Goal: Transaction & Acquisition: Obtain resource

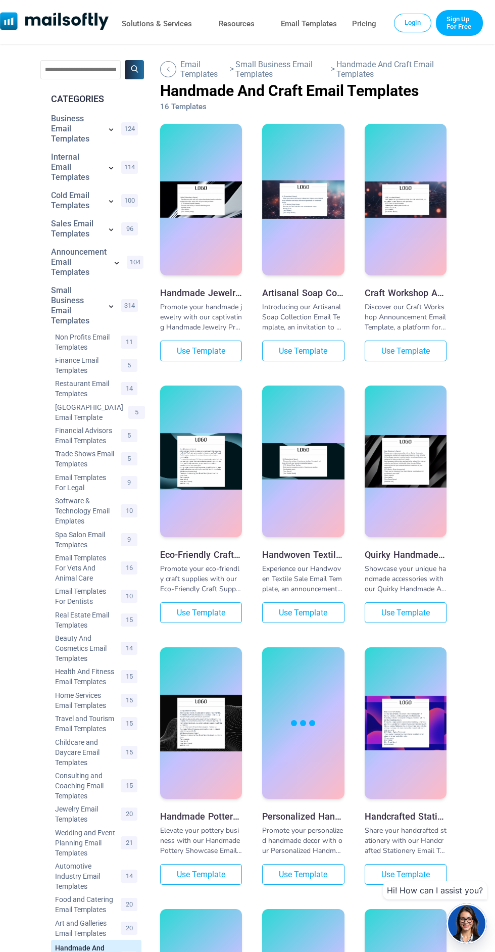
click at [177, 182] on img at bounding box center [201, 199] width 82 height 37
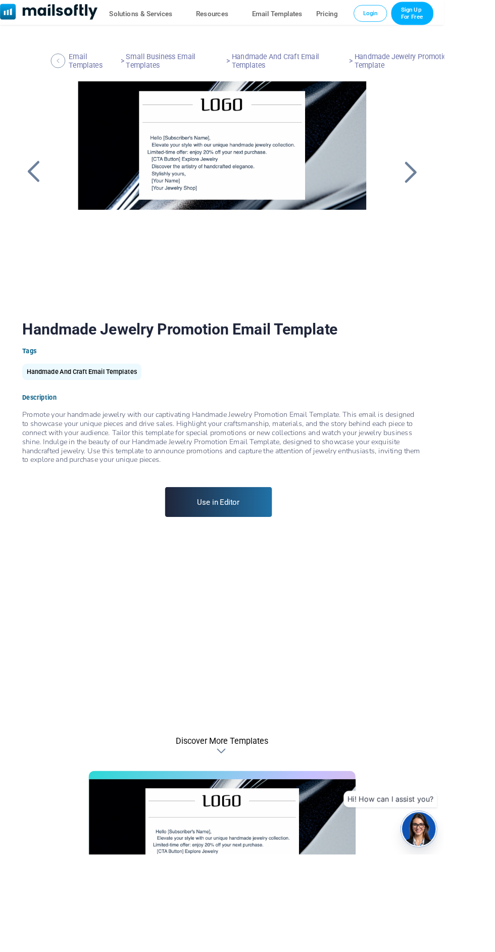
click at [249, 149] on div at bounding box center [247, 216] width 357 height 253
